Goal: Find specific page/section: Find specific page/section

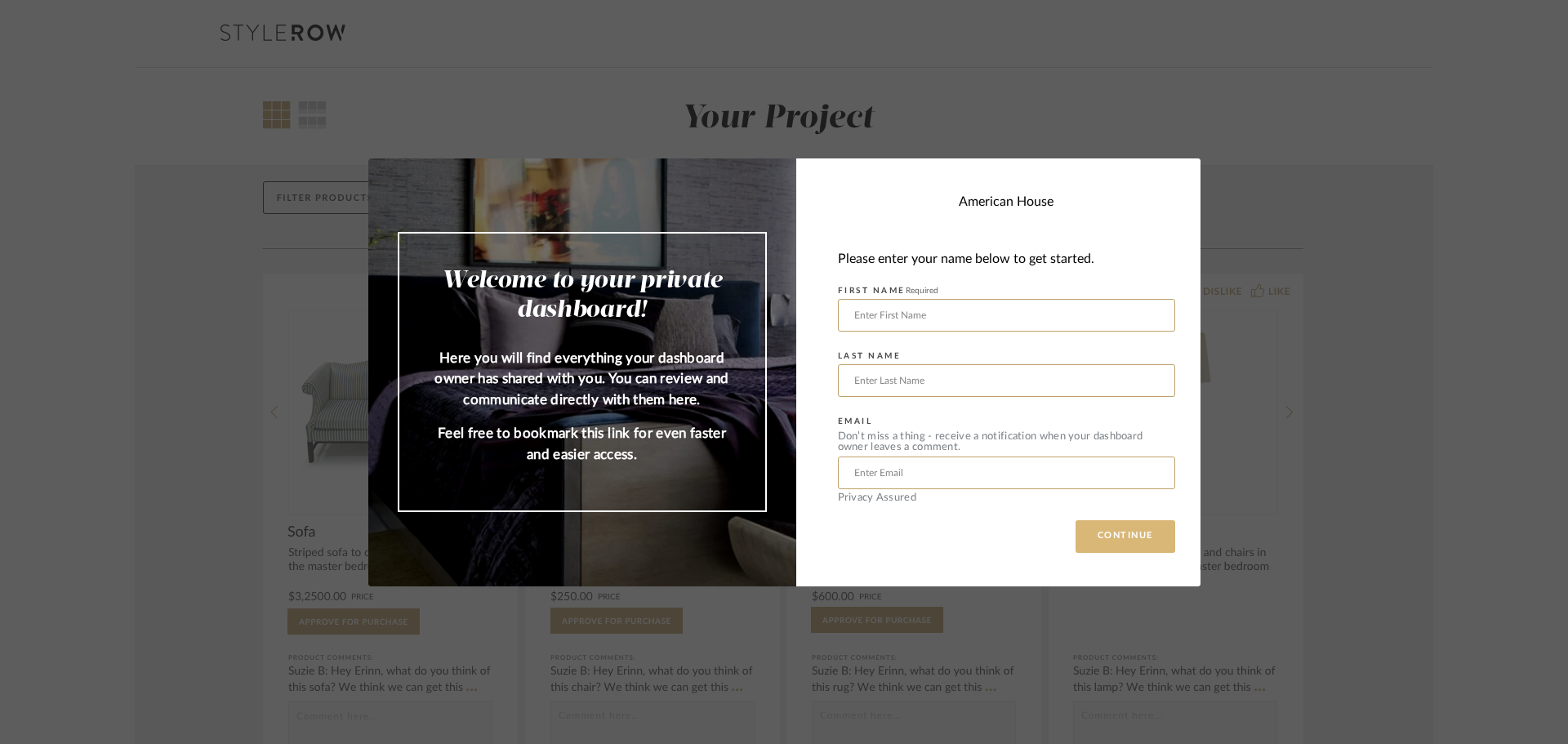
click at [1122, 542] on button "CONTINUE" at bounding box center [1125, 537] width 99 height 33
click at [923, 307] on input "text" at bounding box center [1006, 315] width 337 height 33
type input "[PERSON_NAME]"
click at [918, 471] on input "text" at bounding box center [1006, 473] width 337 height 33
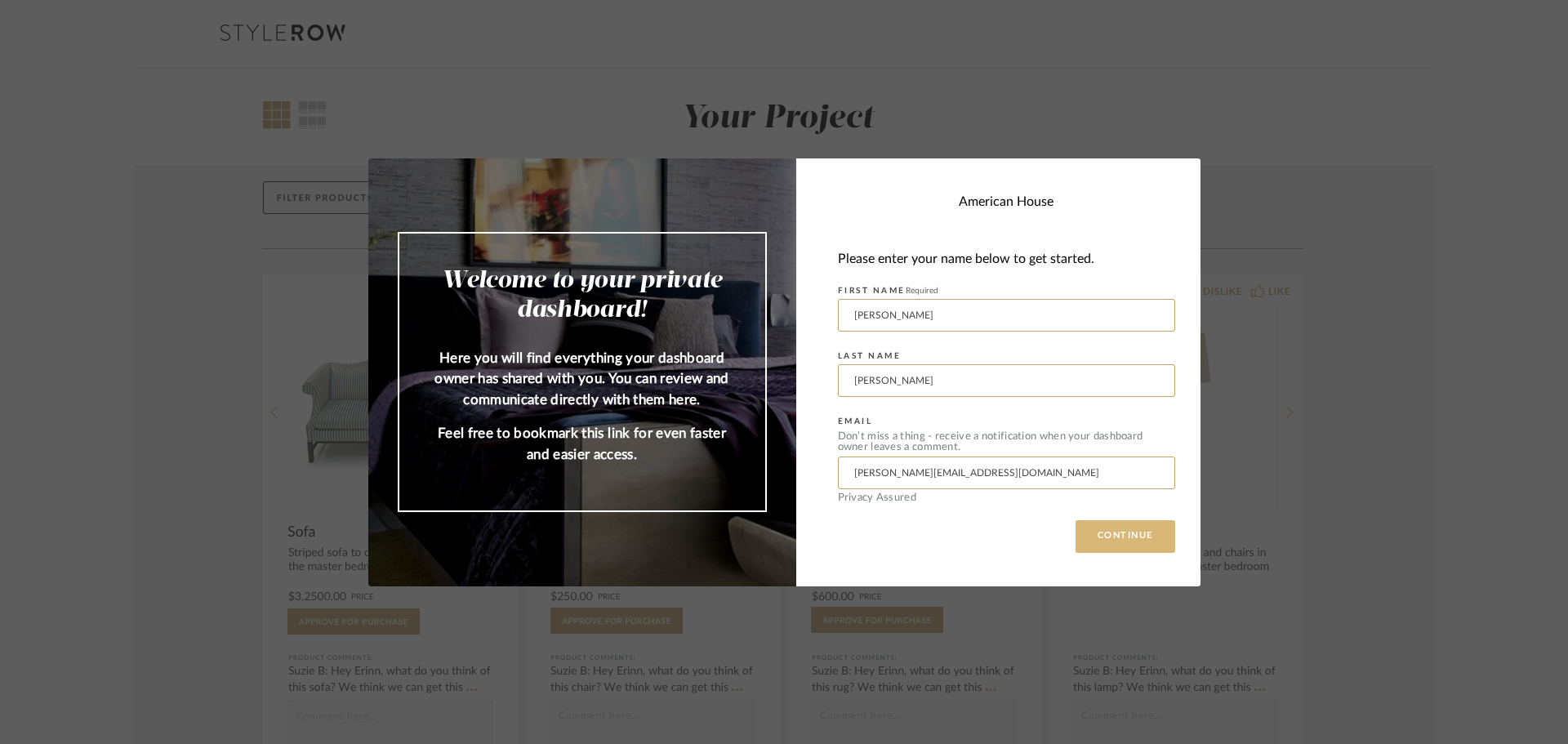
type input "[PERSON_NAME][EMAIL_ADDRESS][DOMAIN_NAME]"
click at [1123, 535] on button "CONTINUE" at bounding box center [1125, 537] width 99 height 33
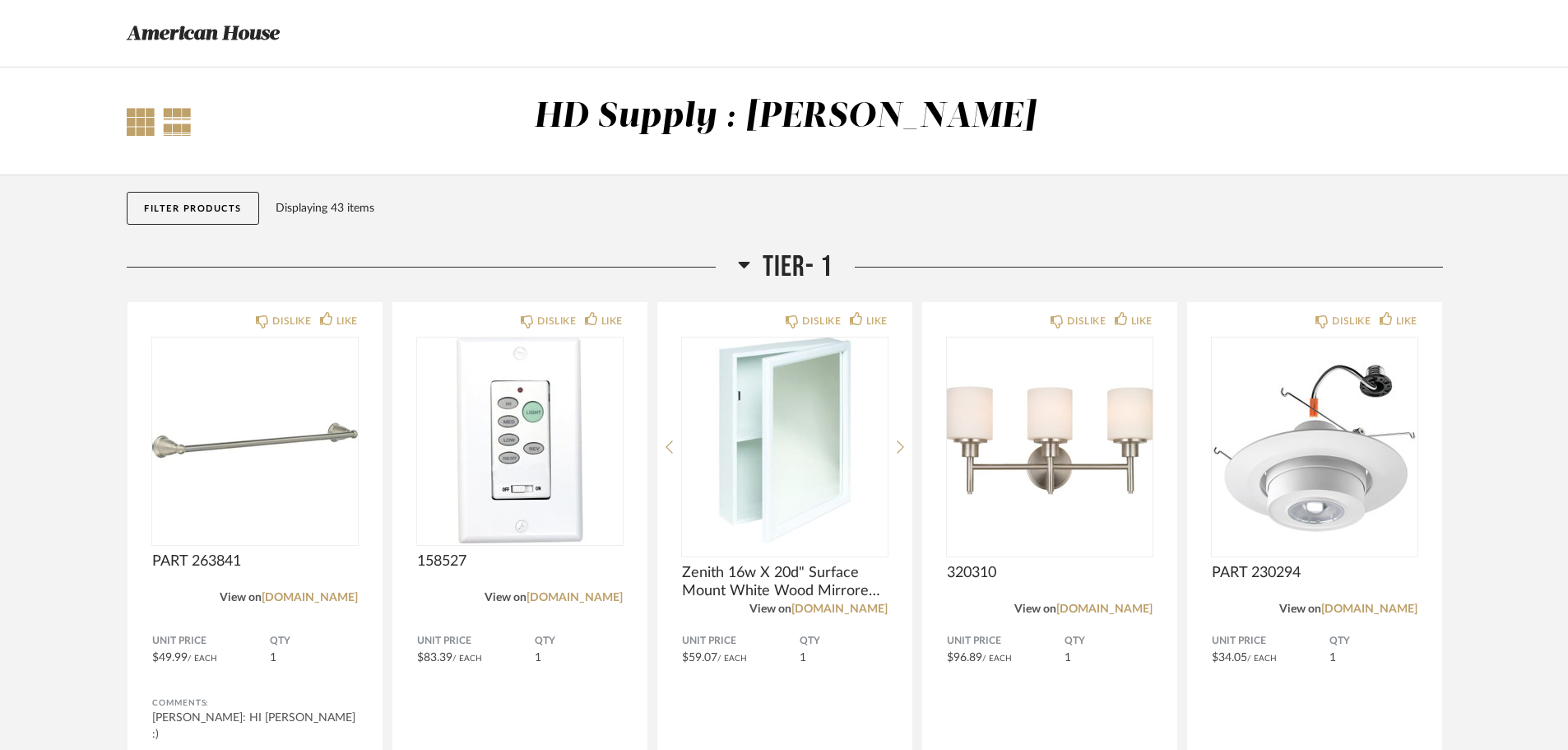
click at [136, 119] on div at bounding box center [141, 122] width 28 height 28
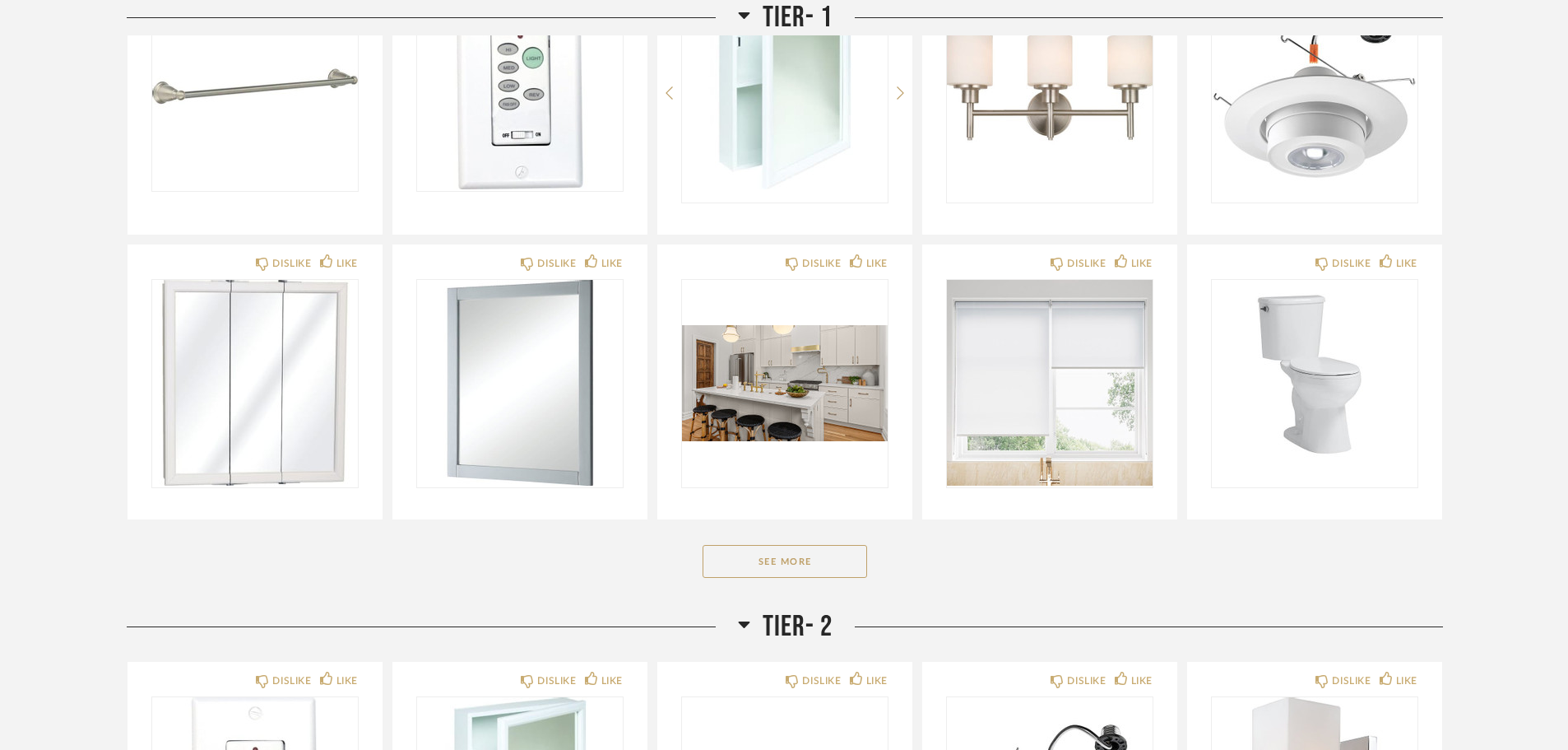
scroll to position [412, 0]
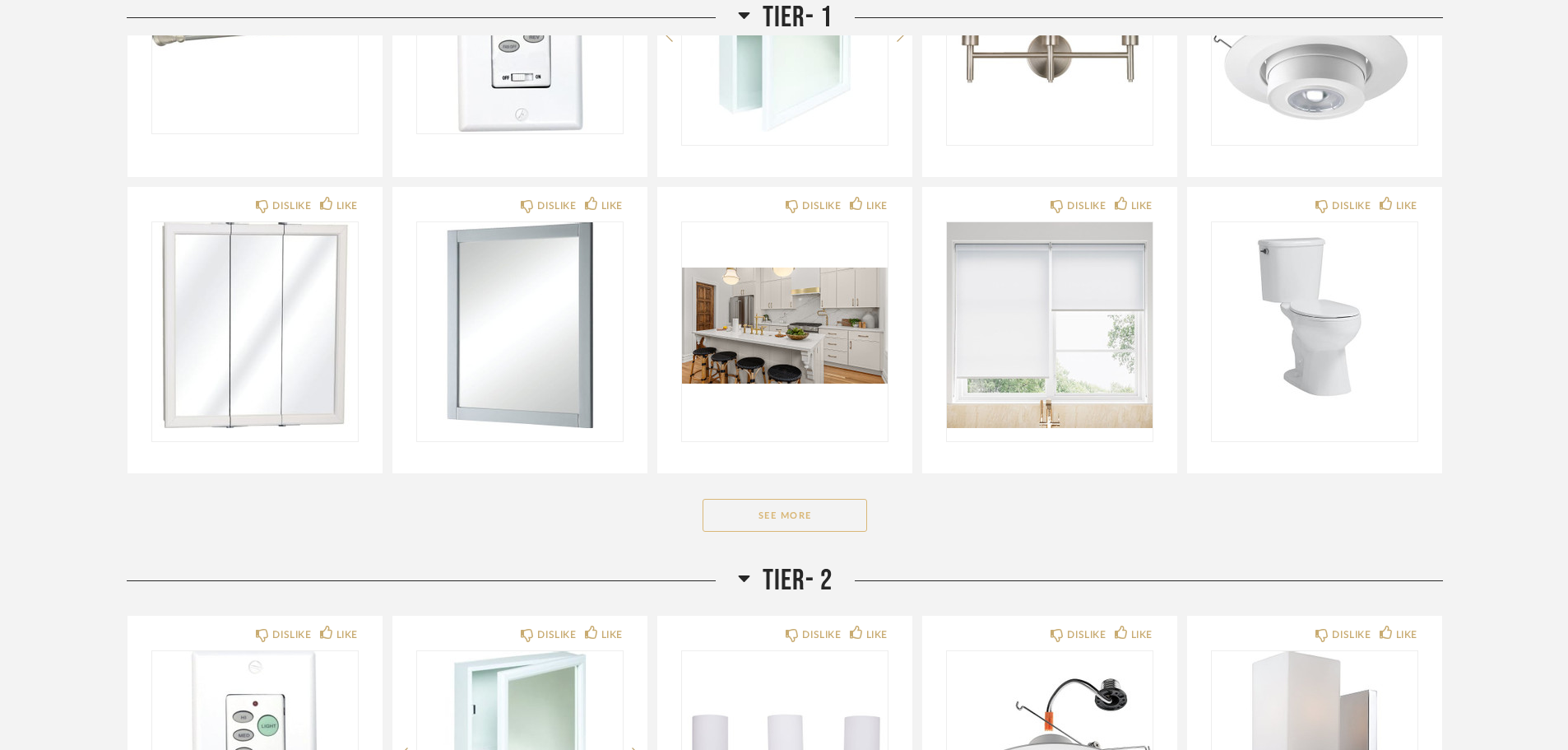
click at [786, 515] on button "See More" at bounding box center [784, 515] width 165 height 33
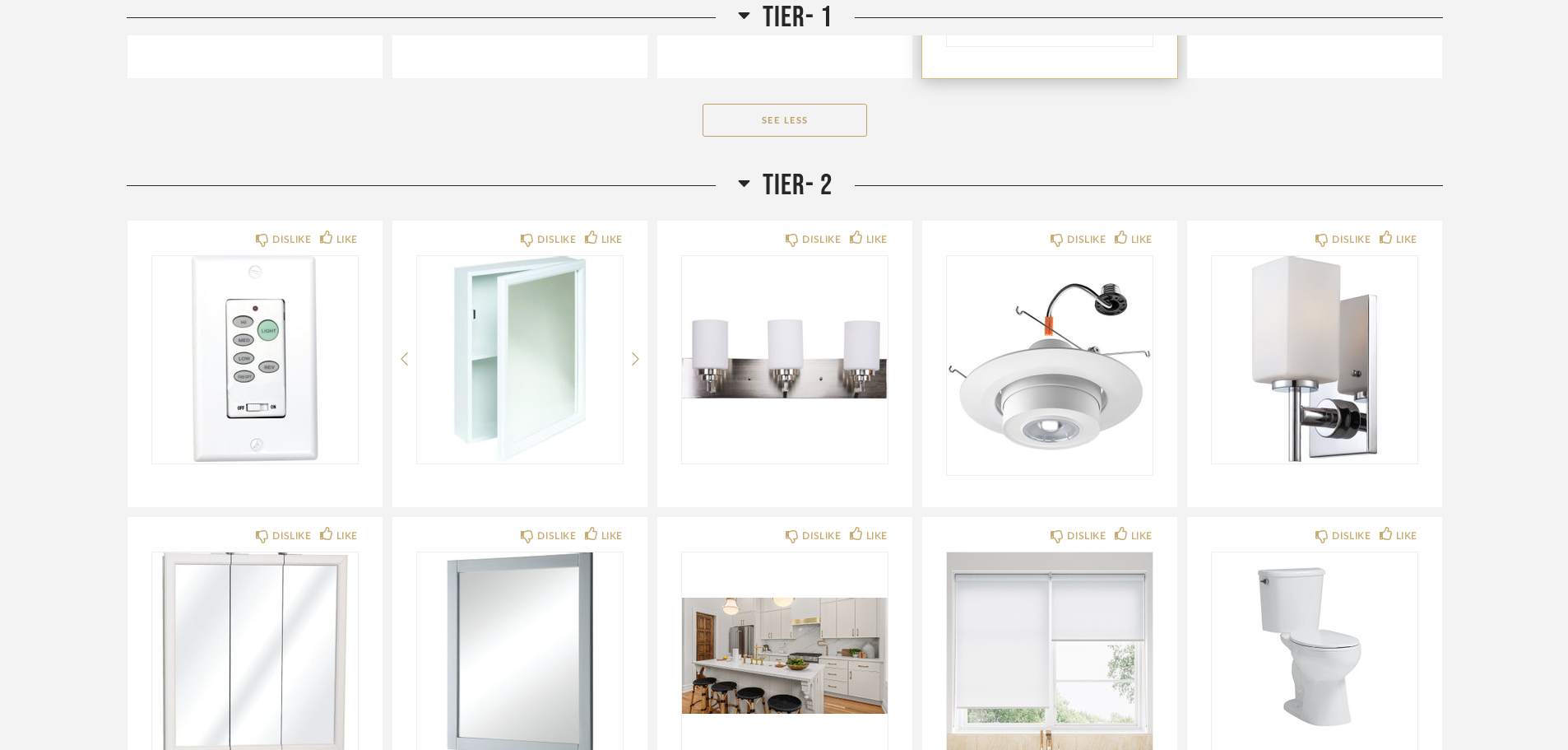
scroll to position [1639, 0]
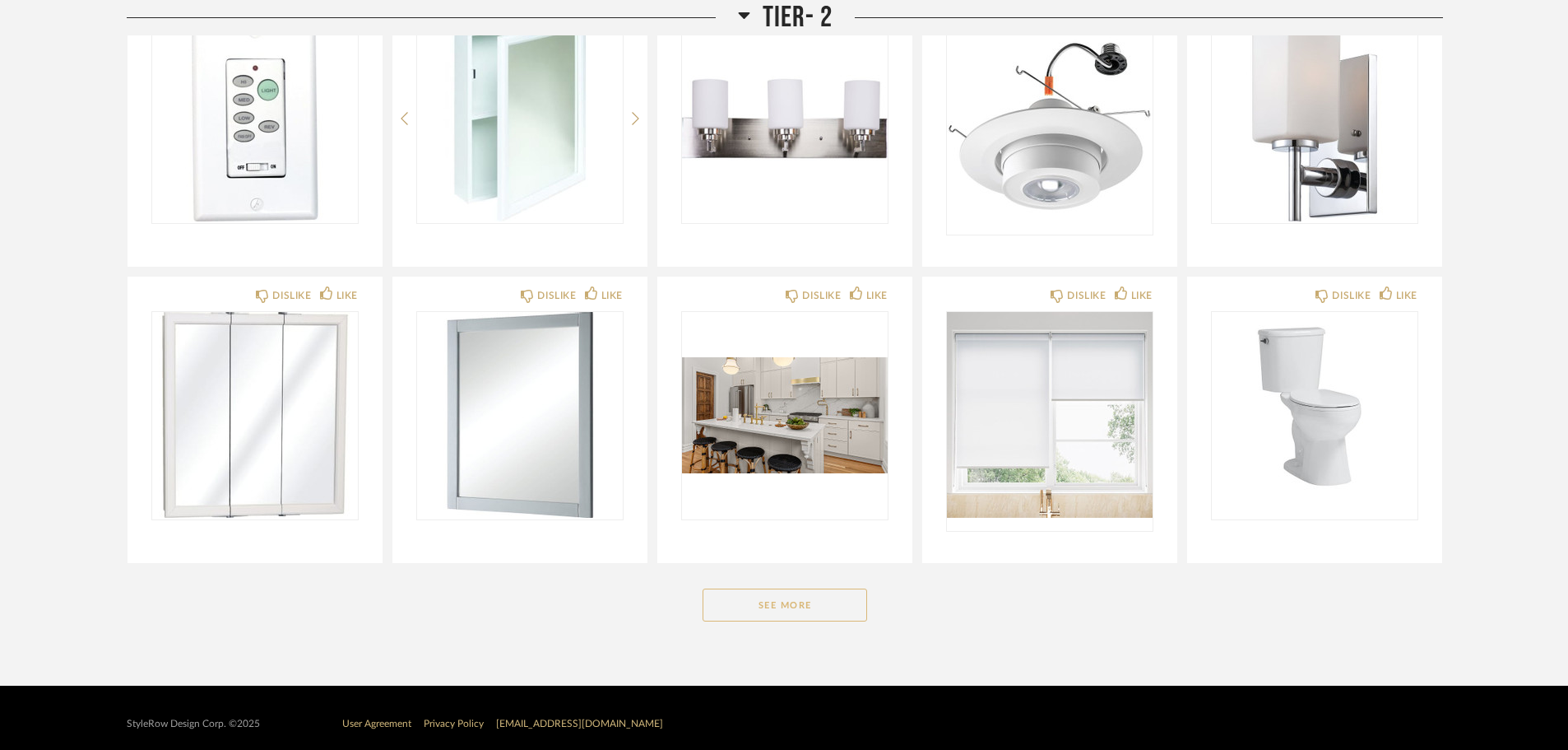
click at [781, 611] on button "See More" at bounding box center [784, 605] width 165 height 33
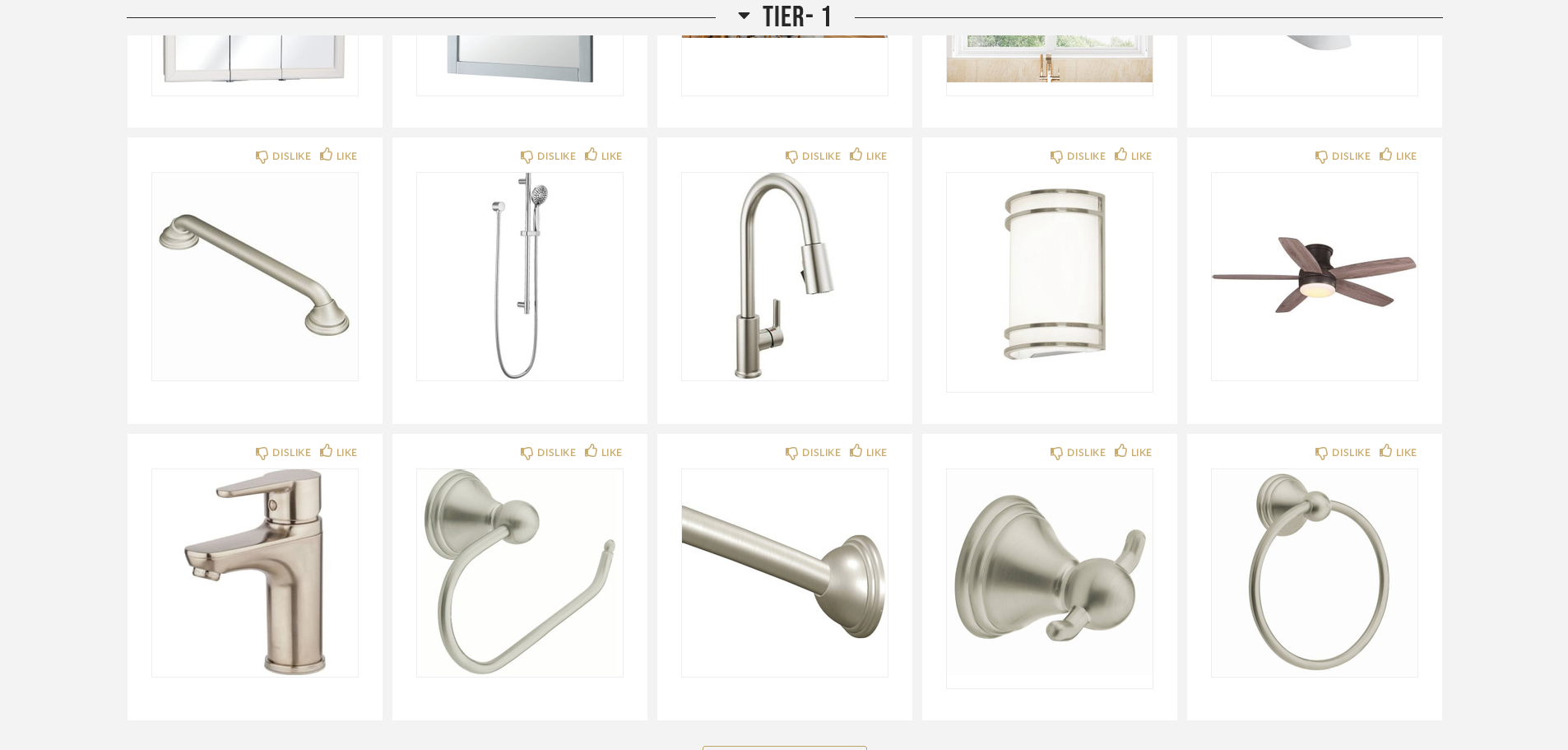
scroll to position [706, 0]
